Goal: Task Accomplishment & Management: Complete application form

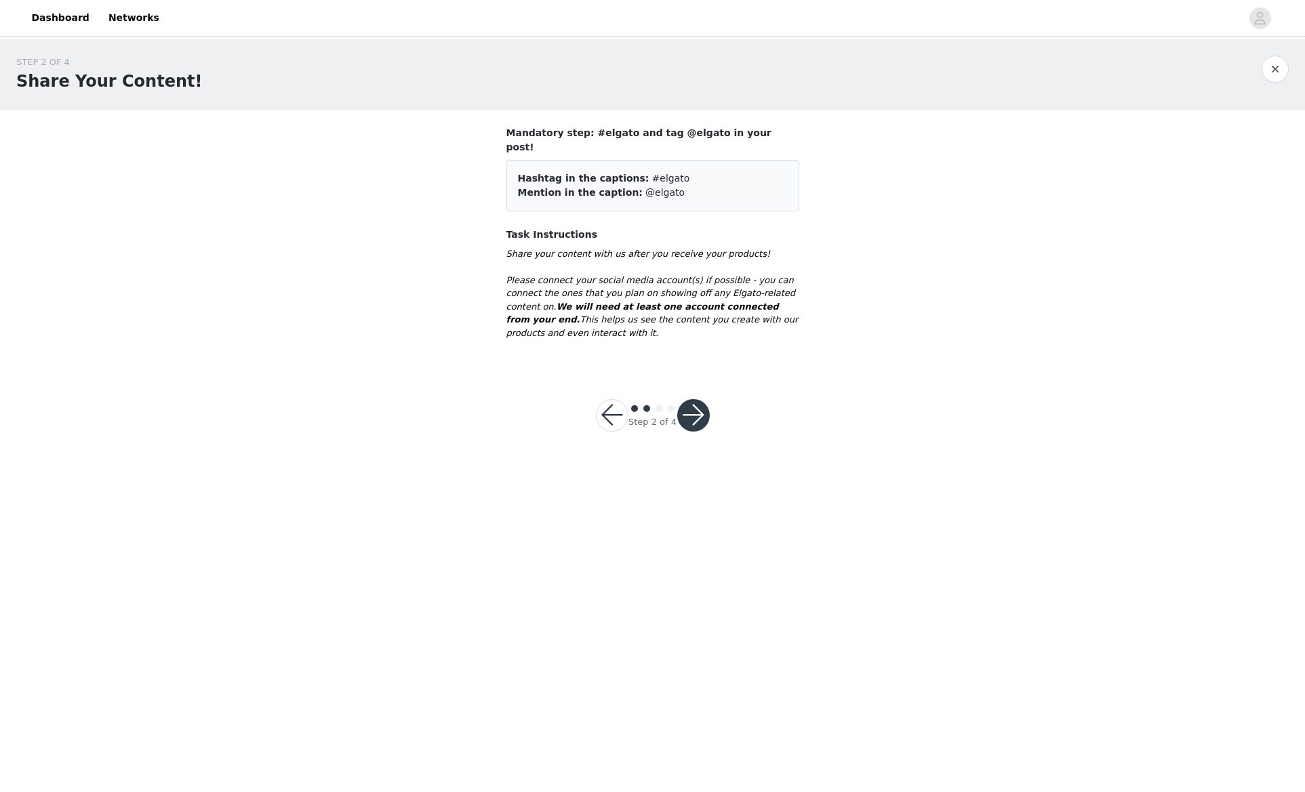
click at [612, 406] on button "button" at bounding box center [612, 415] width 33 height 33
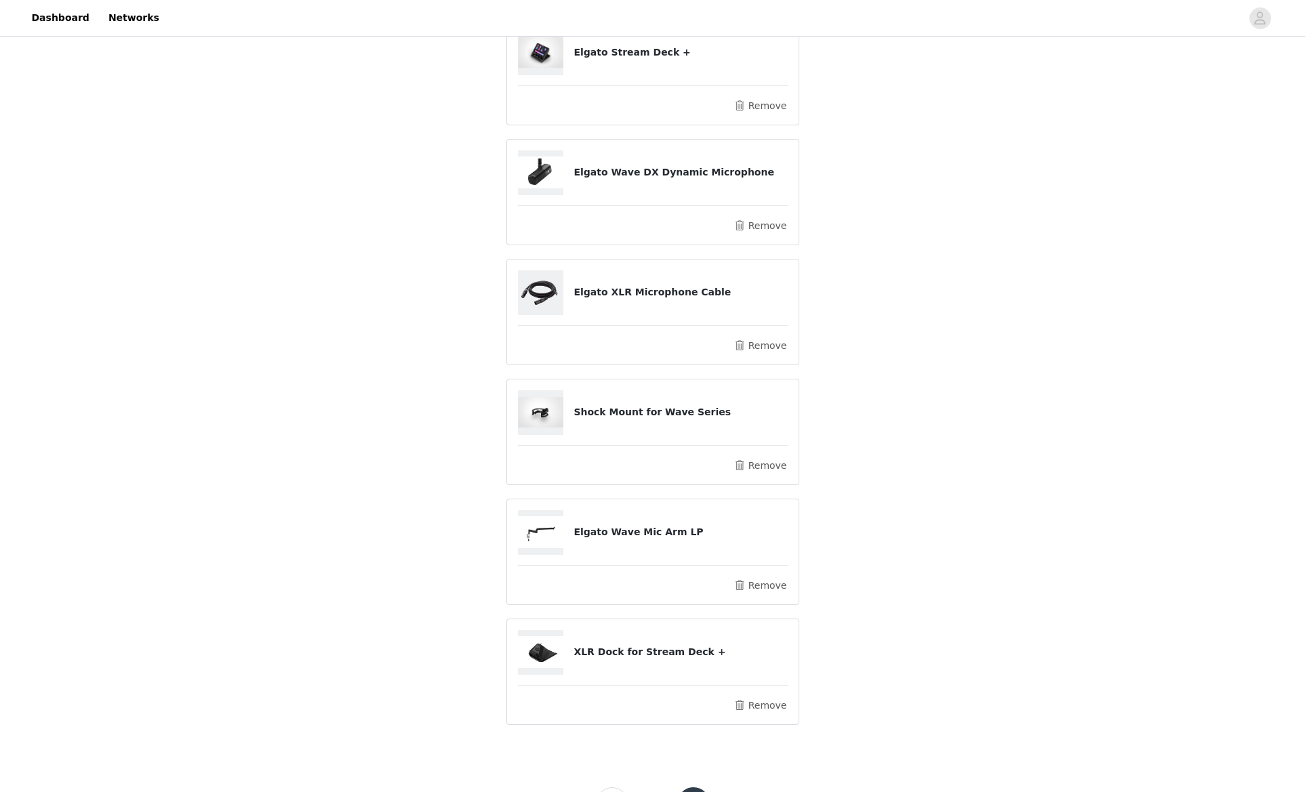
scroll to position [256, 0]
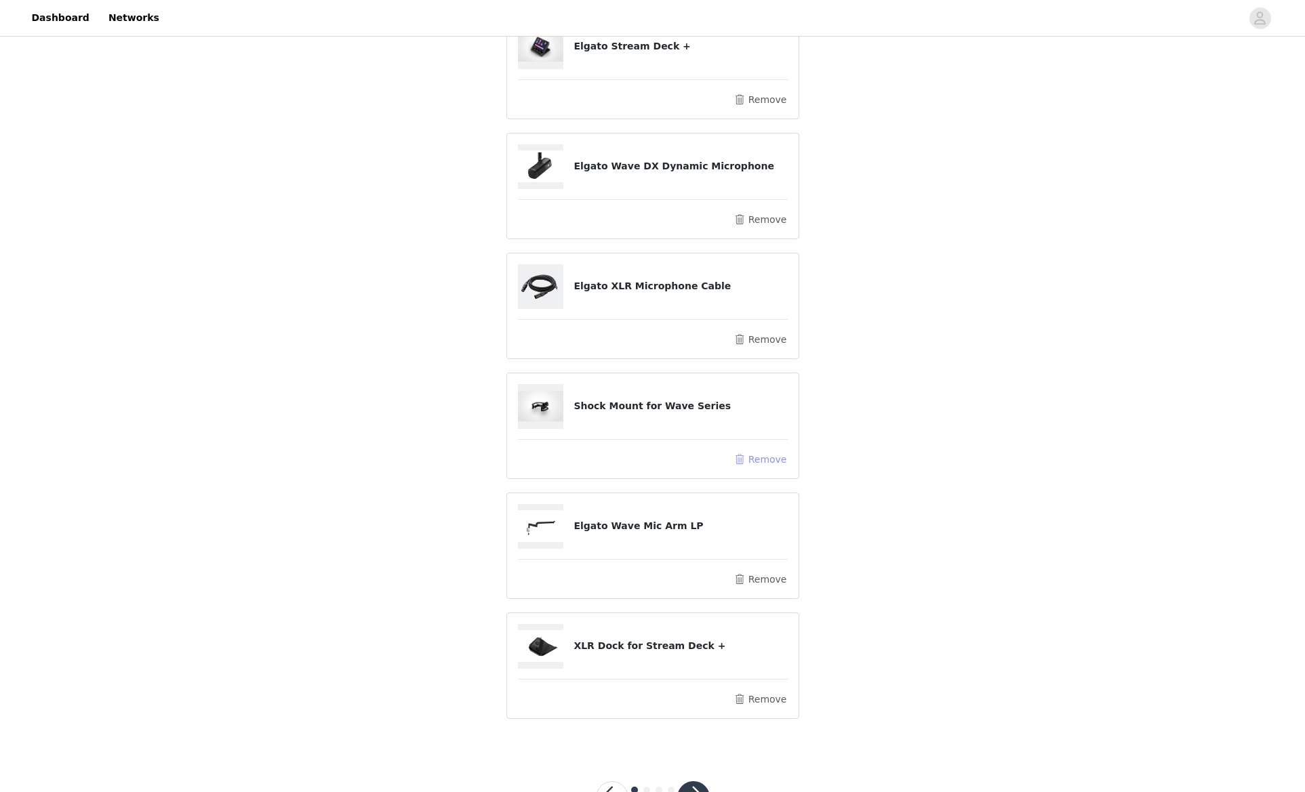
click at [771, 462] on button "Remove" at bounding box center [760, 459] width 54 height 16
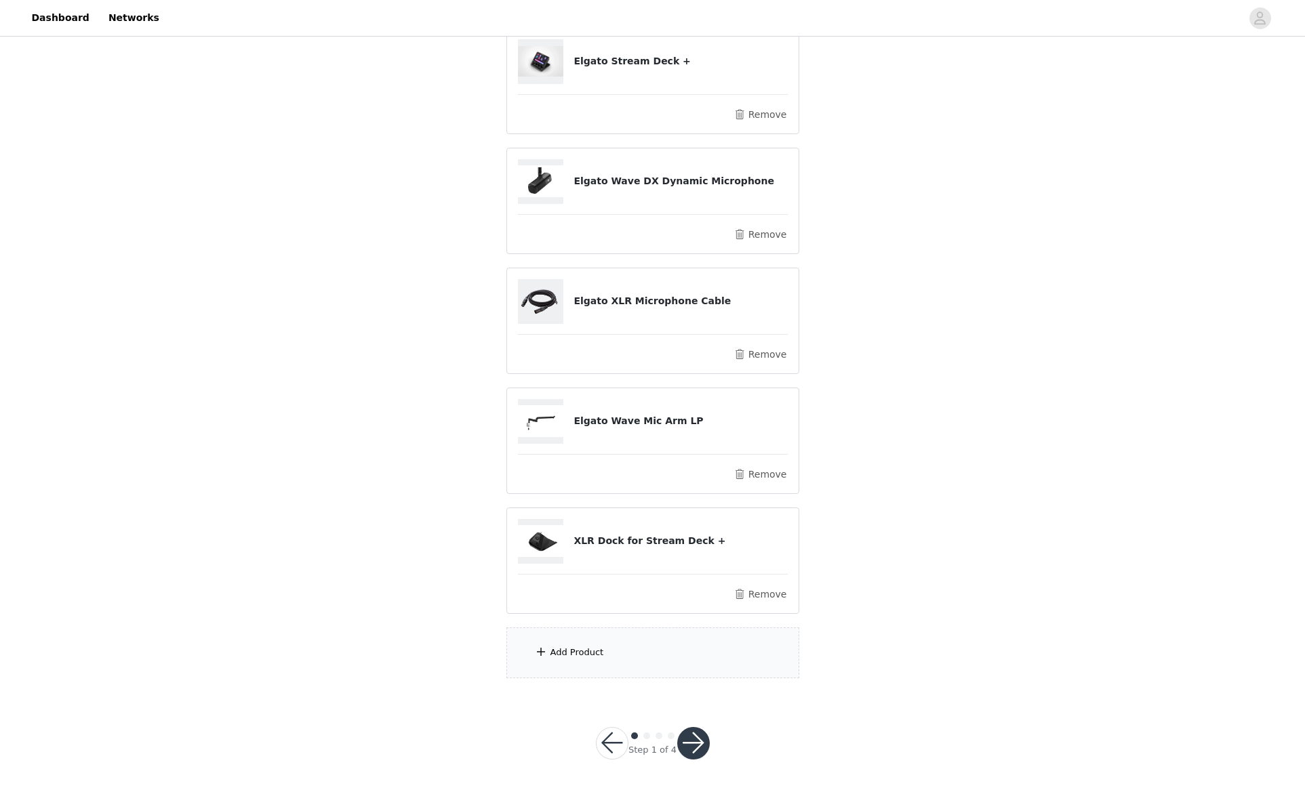
scroll to position [188, 0]
click at [765, 479] on button "Remove" at bounding box center [760, 474] width 54 height 16
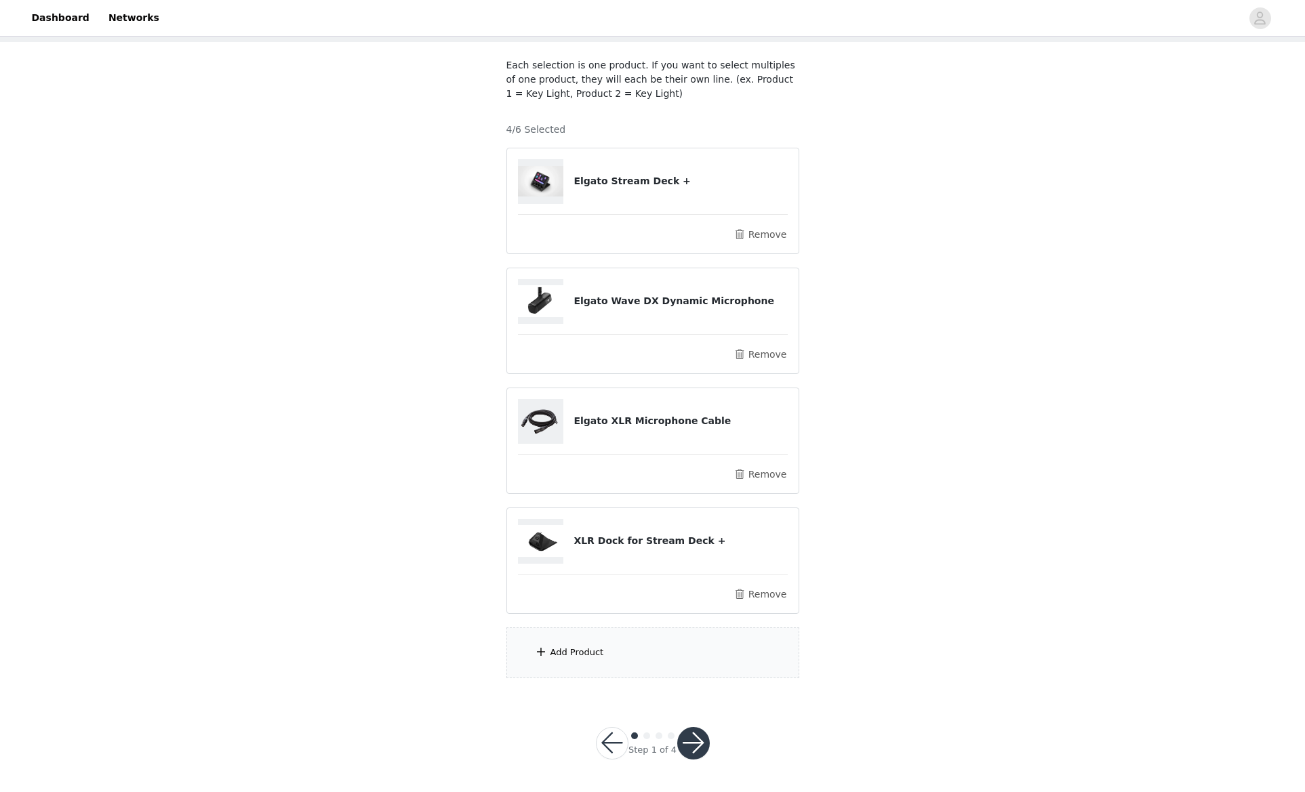
click at [696, 745] on button "button" at bounding box center [693, 743] width 33 height 33
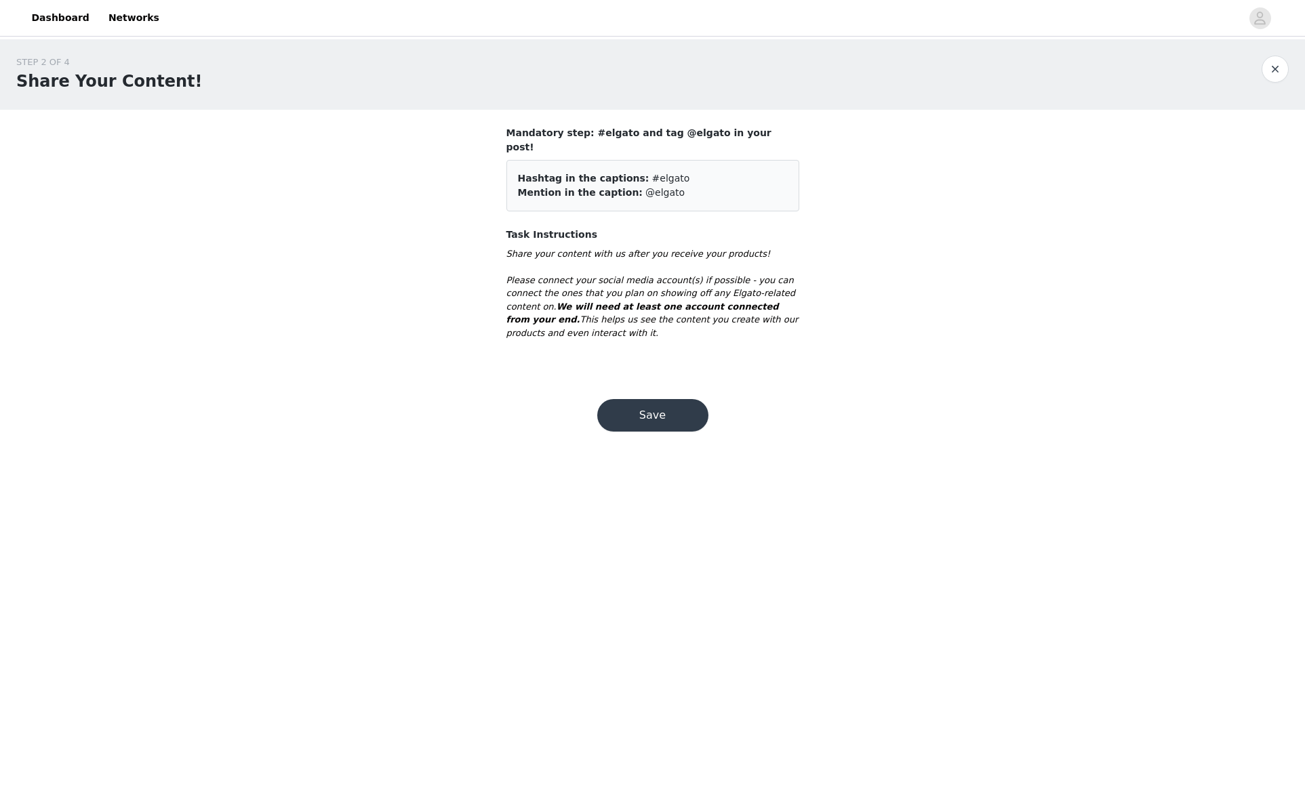
drag, startPoint x: 642, startPoint y: 399, endPoint x: 602, endPoint y: 395, distance: 40.2
click at [641, 399] on button "Save" at bounding box center [652, 415] width 111 height 33
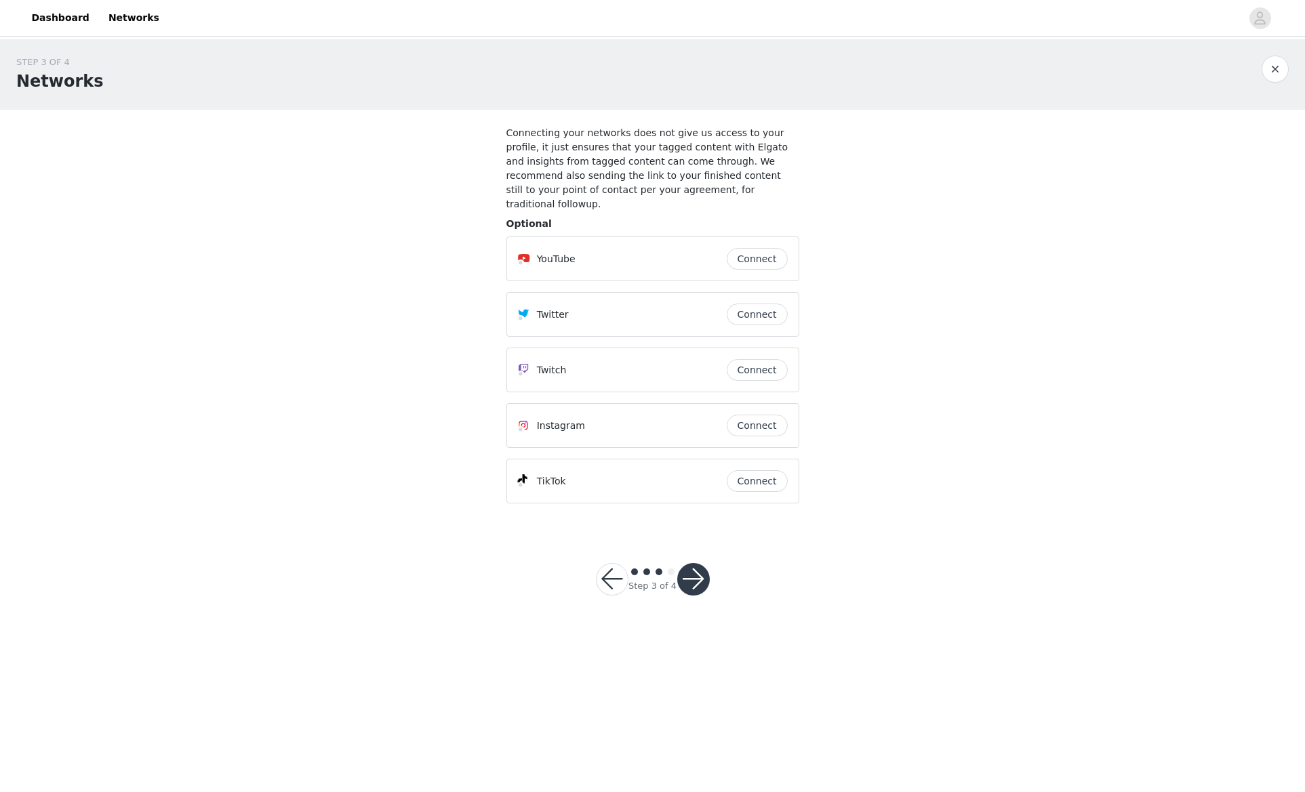
click at [691, 569] on button "button" at bounding box center [693, 579] width 33 height 33
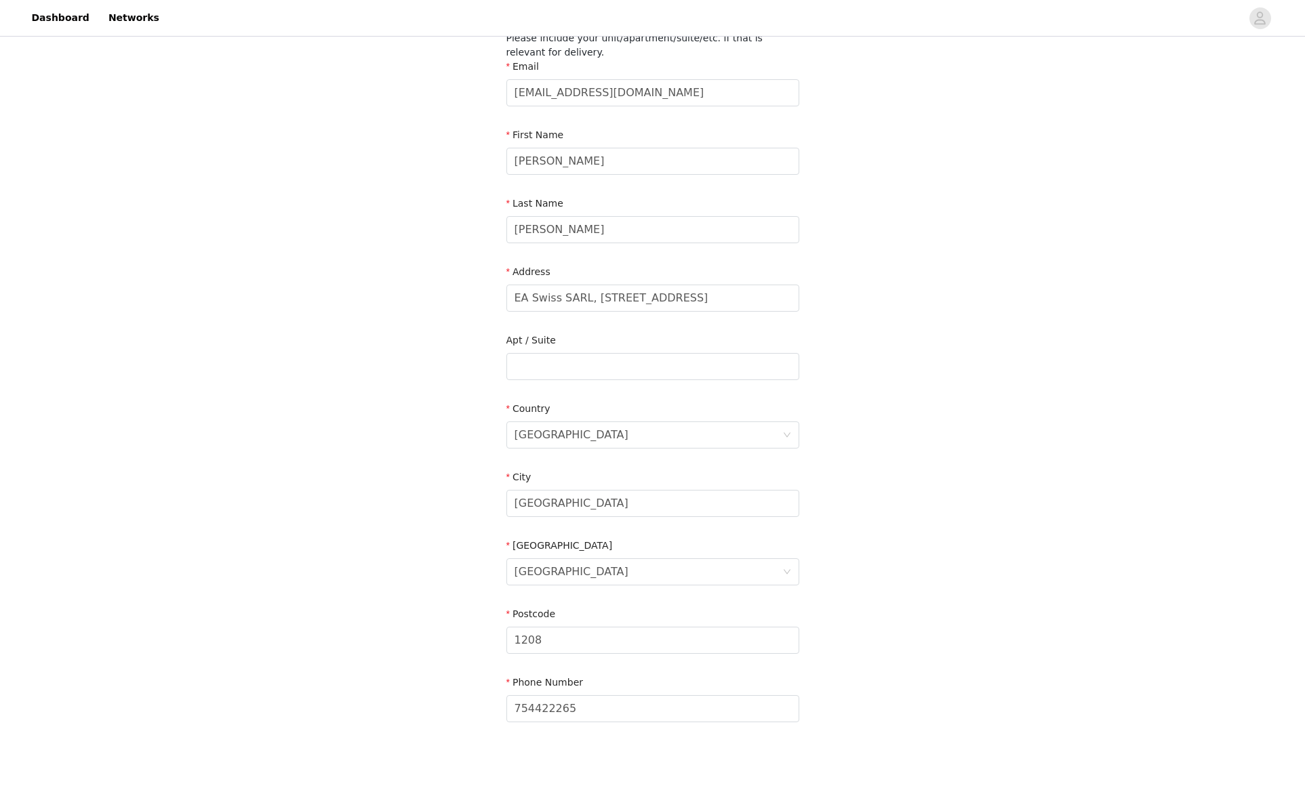
scroll to position [99, 0]
click at [569, 637] on input "1208" at bounding box center [652, 636] width 293 height 27
type input "1204"
click at [369, 483] on div "STEP 4 OF 4 Shipping Information Please include your unit/apartment/suite/etc. …" at bounding box center [652, 348] width 1305 height 816
click at [517, 706] on input "754422265" at bounding box center [652, 704] width 293 height 27
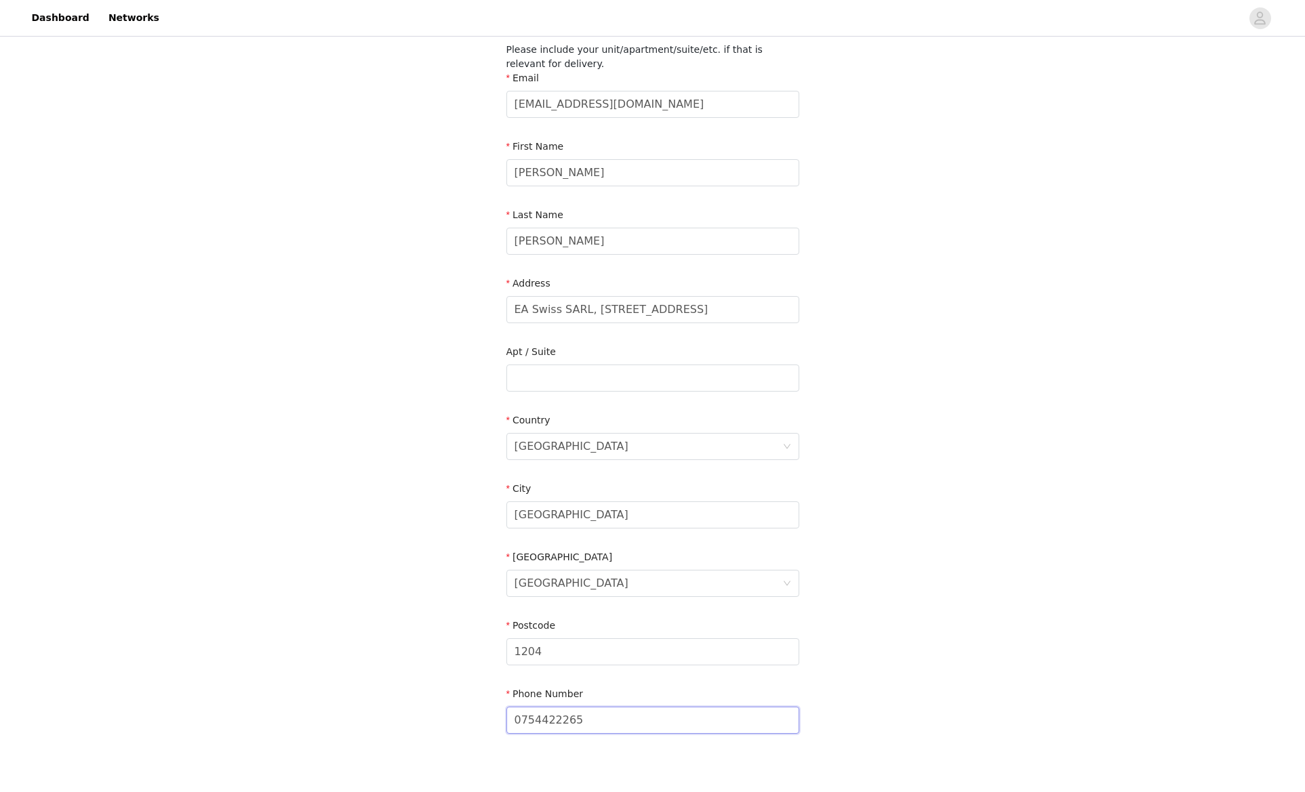
scroll to position [161, 0]
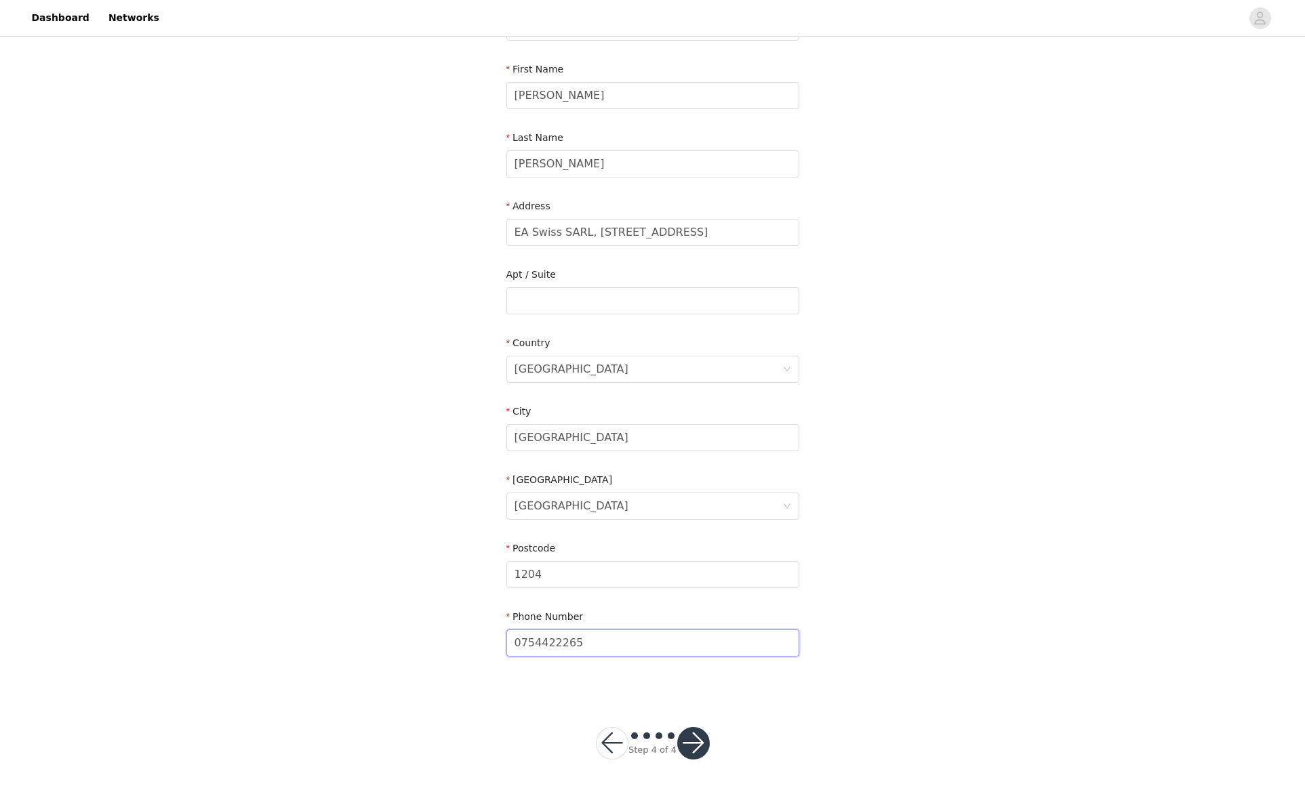
type input "0754422265"
click at [601, 747] on button "button" at bounding box center [612, 743] width 33 height 33
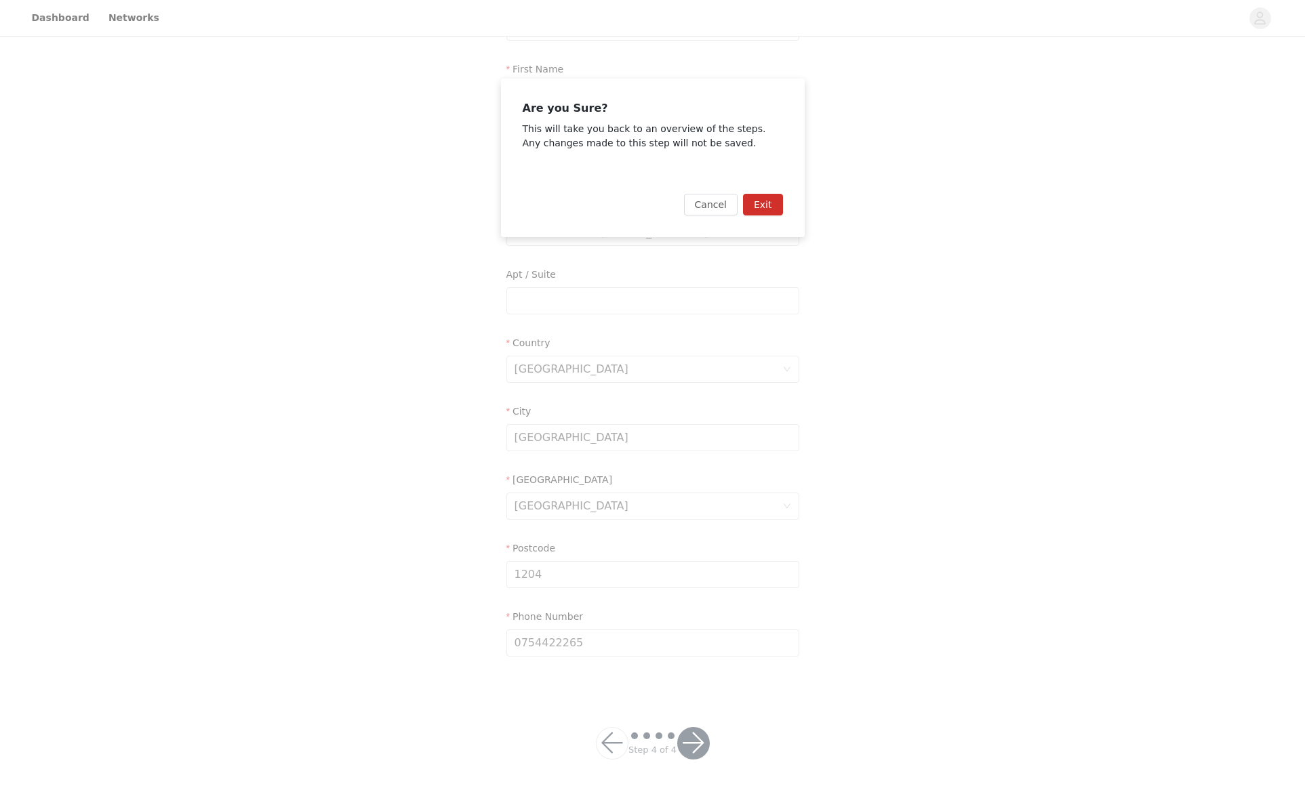
click at [766, 206] on button "Exit" at bounding box center [763, 205] width 40 height 22
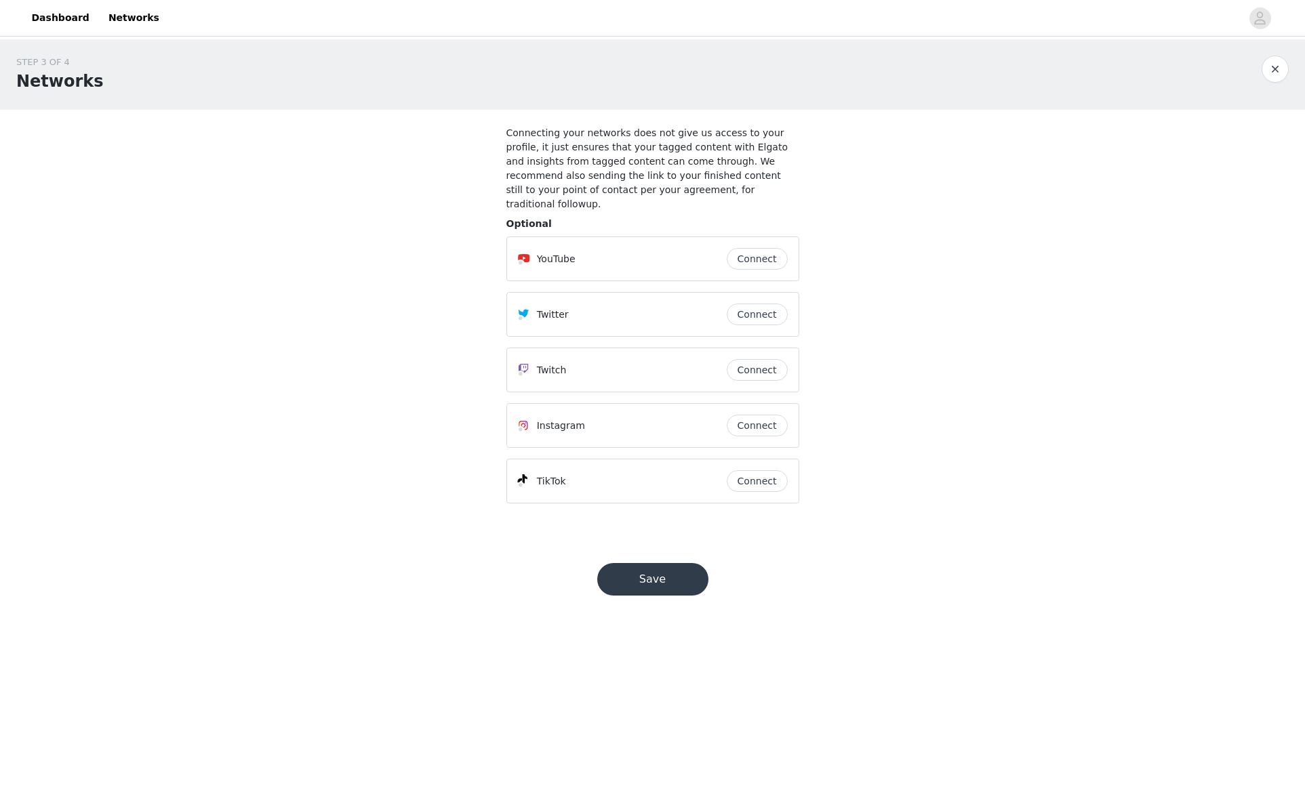
drag, startPoint x: 53, startPoint y: 76, endPoint x: 150, endPoint y: 155, distance: 124.8
click at [54, 76] on h1 "Networks" at bounding box center [59, 81] width 87 height 24
click at [661, 567] on button "Save" at bounding box center [652, 579] width 111 height 33
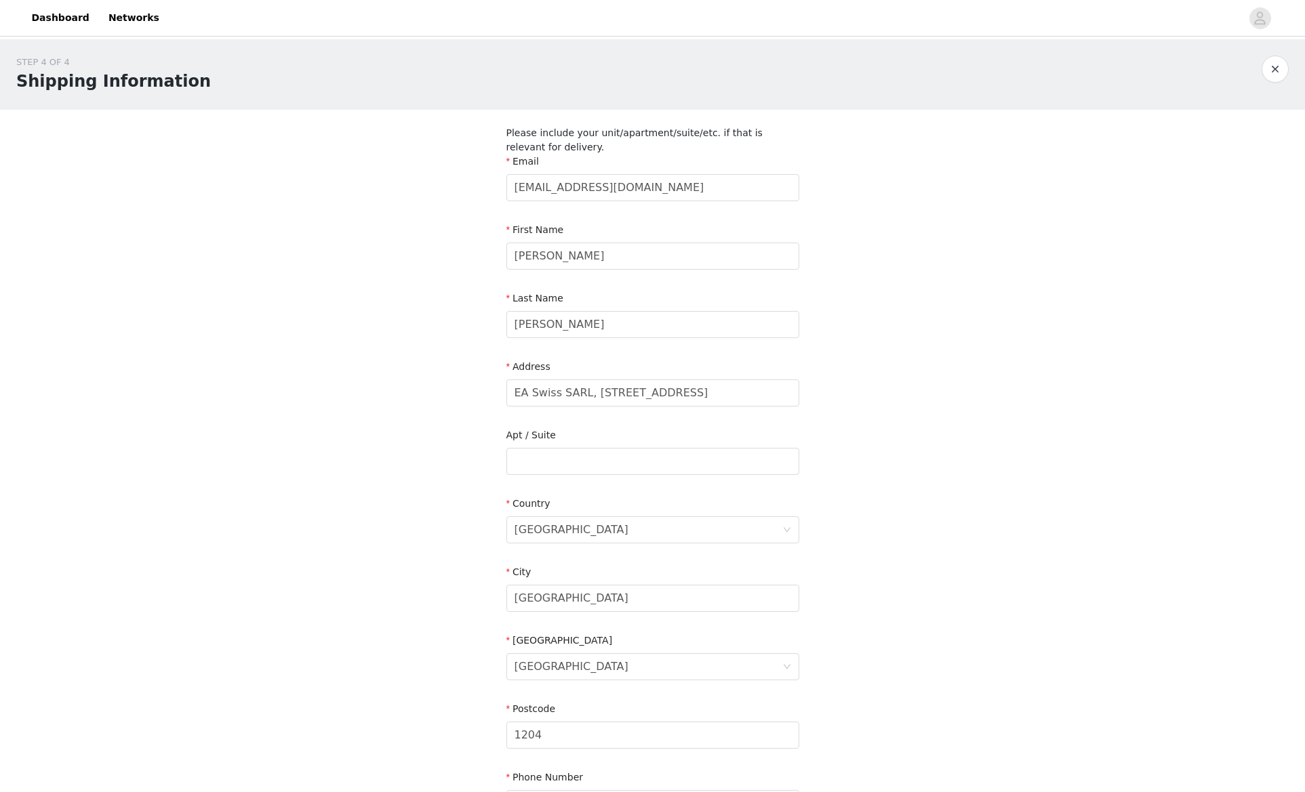
click at [342, 448] on div "STEP 4 OF 4 Shipping Information Please include your unit/apartment/suite/etc. …" at bounding box center [652, 447] width 1305 height 816
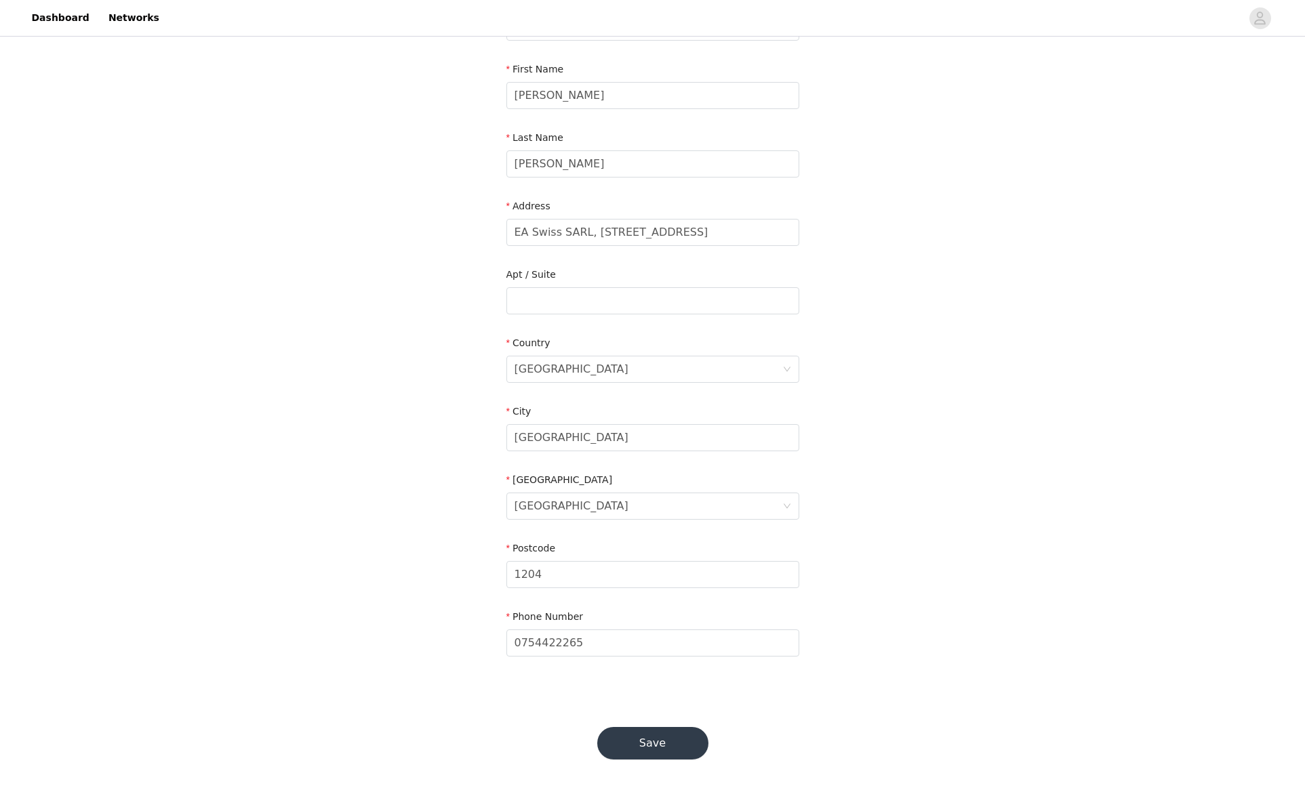
click at [639, 744] on button "Save" at bounding box center [652, 743] width 111 height 33
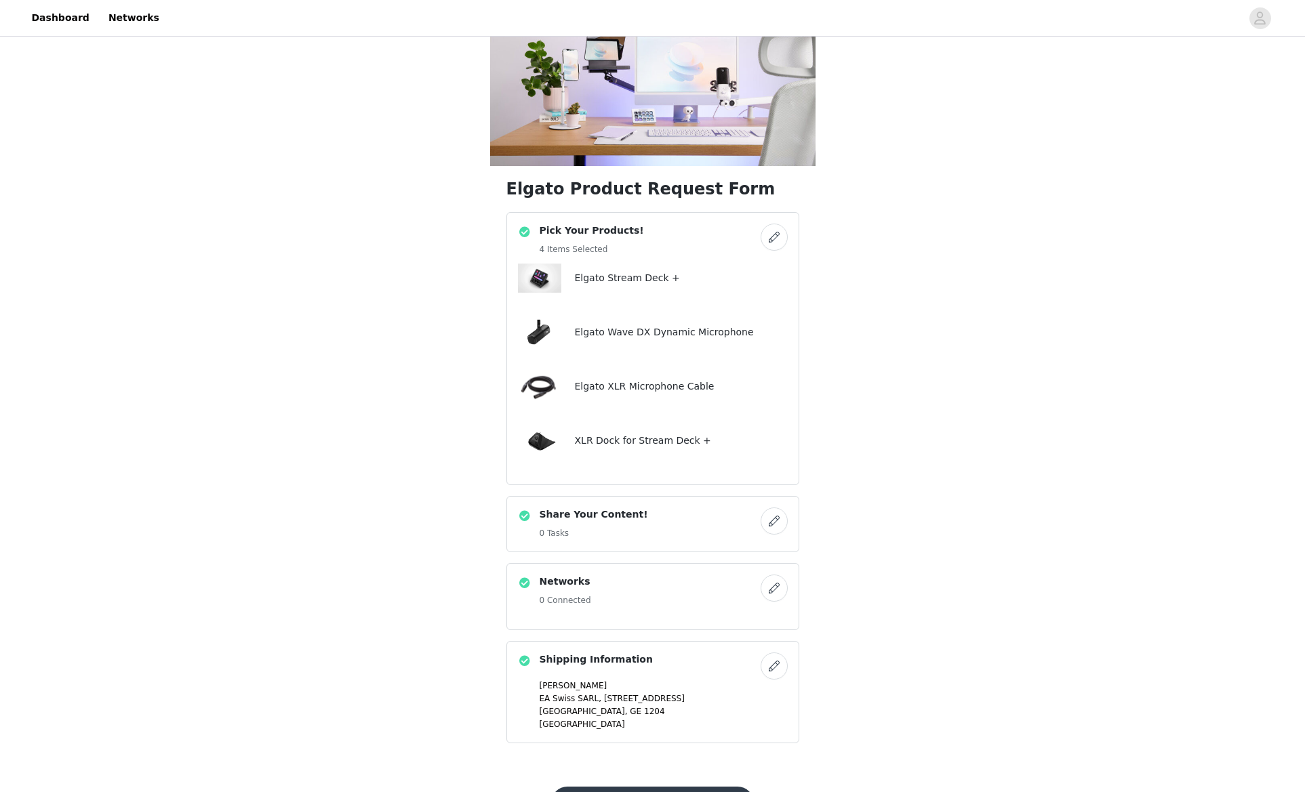
scroll to position [156, 0]
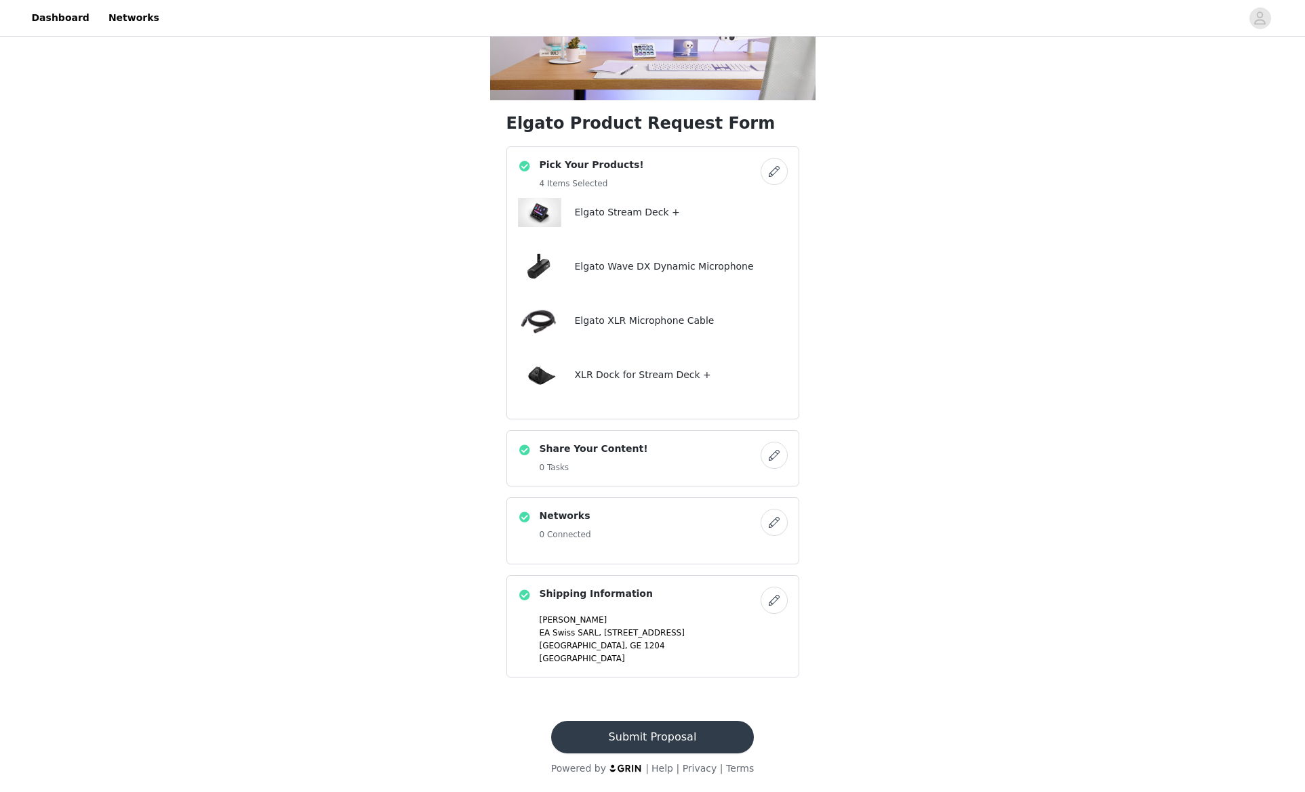
click at [645, 740] on button "Submit Proposal" at bounding box center [652, 737] width 203 height 33
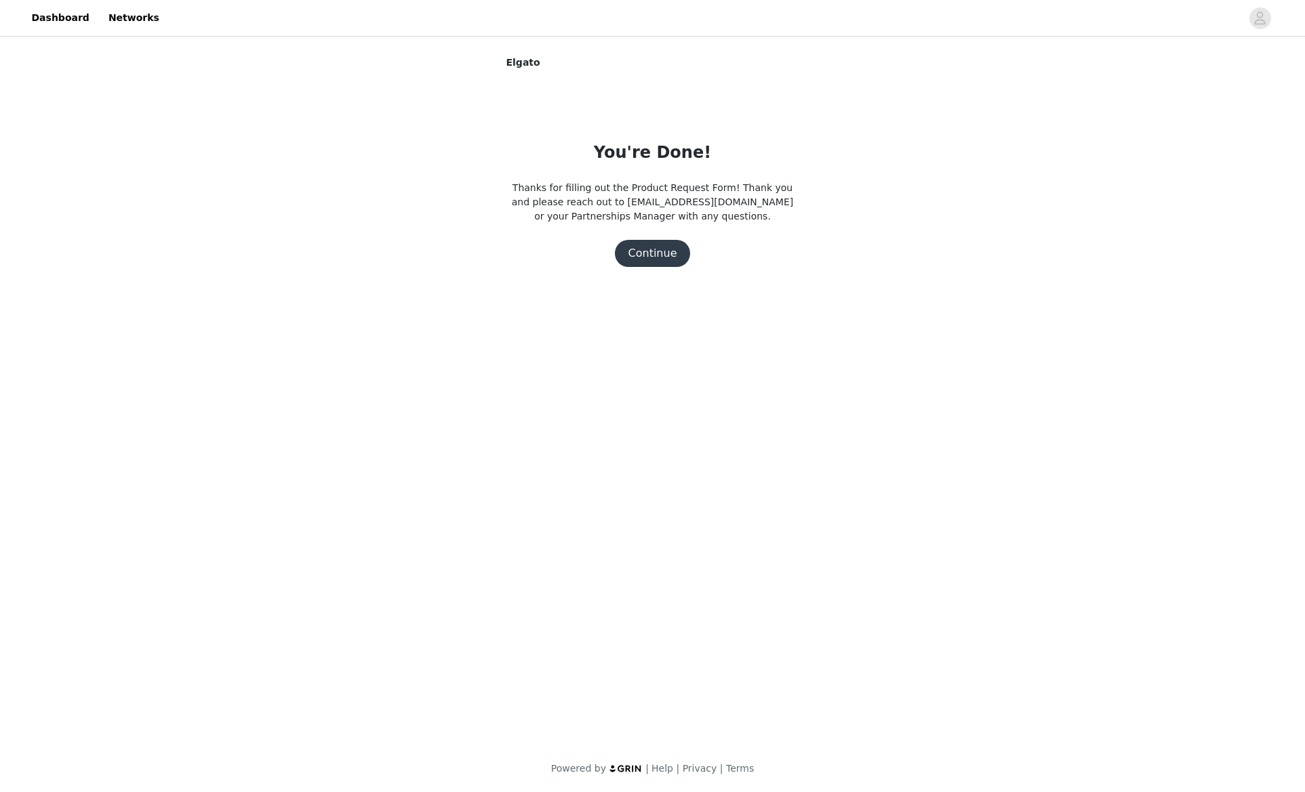
click at [658, 259] on button "Continue" at bounding box center [653, 253] width 76 height 27
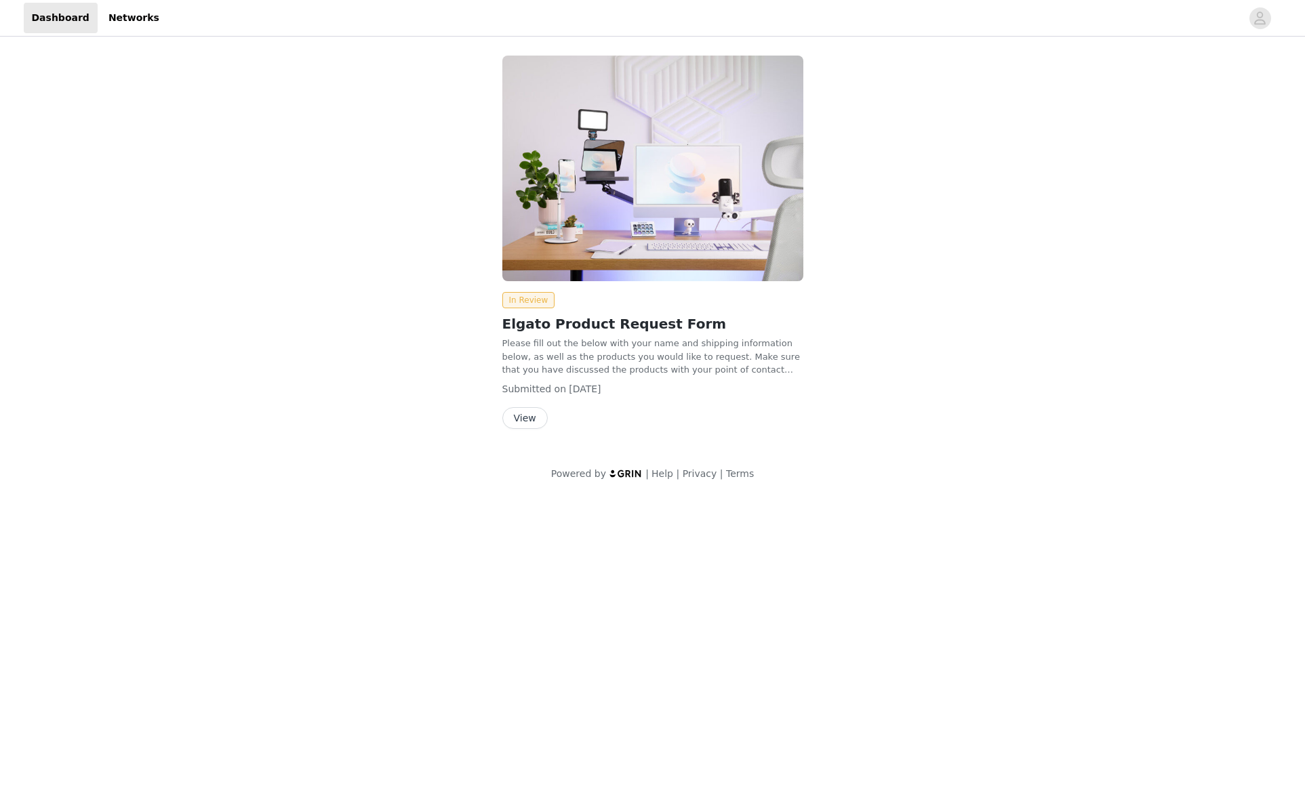
click at [529, 417] on button "View" at bounding box center [524, 418] width 45 height 22
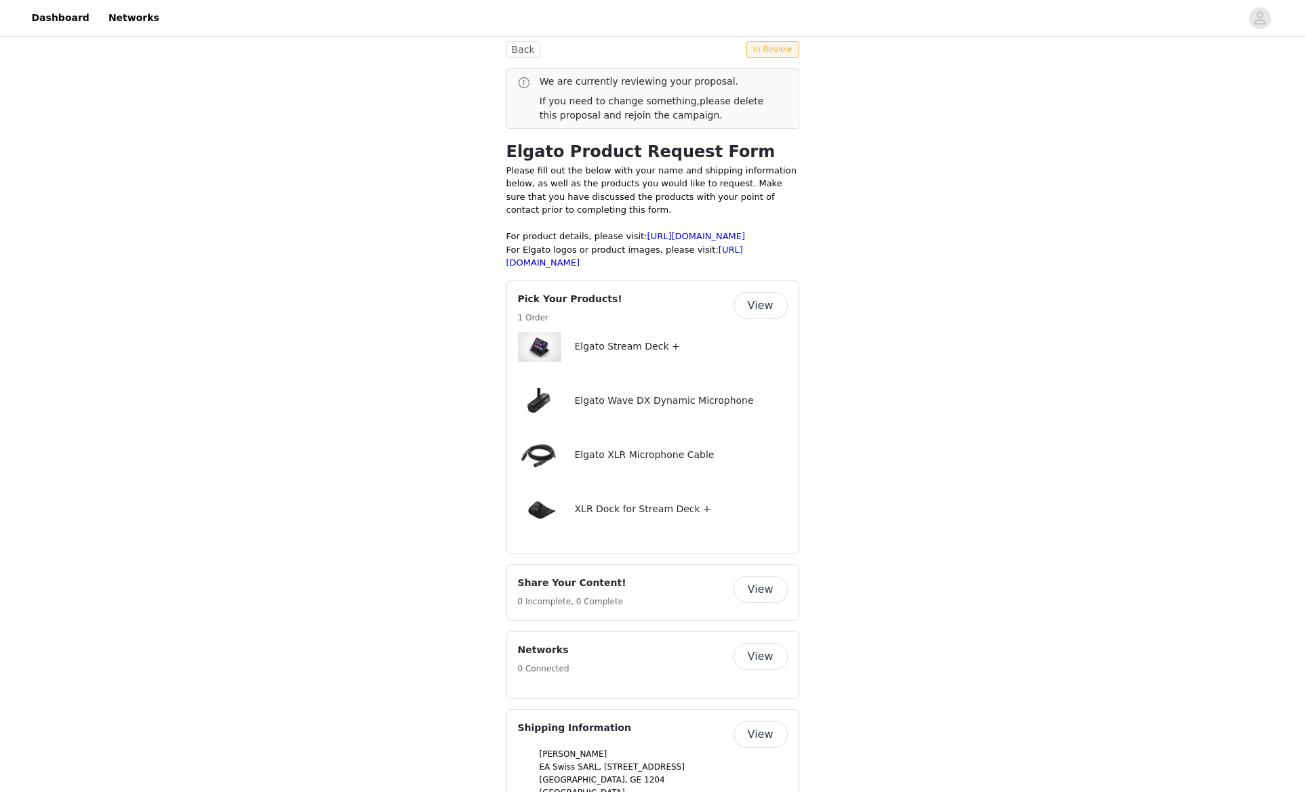
scroll to position [228, 0]
